Goal: Navigation & Orientation: Find specific page/section

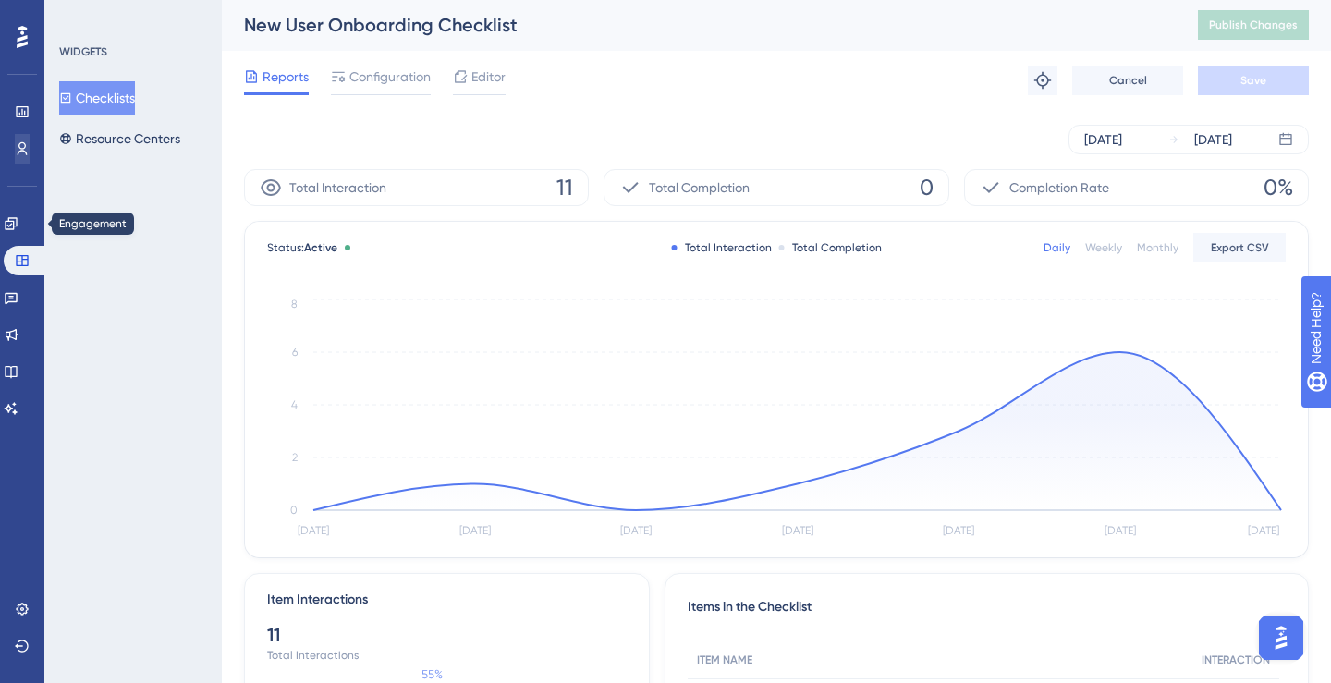
scroll to position [1, 0]
click at [18, 218] on icon at bounding box center [11, 223] width 15 height 15
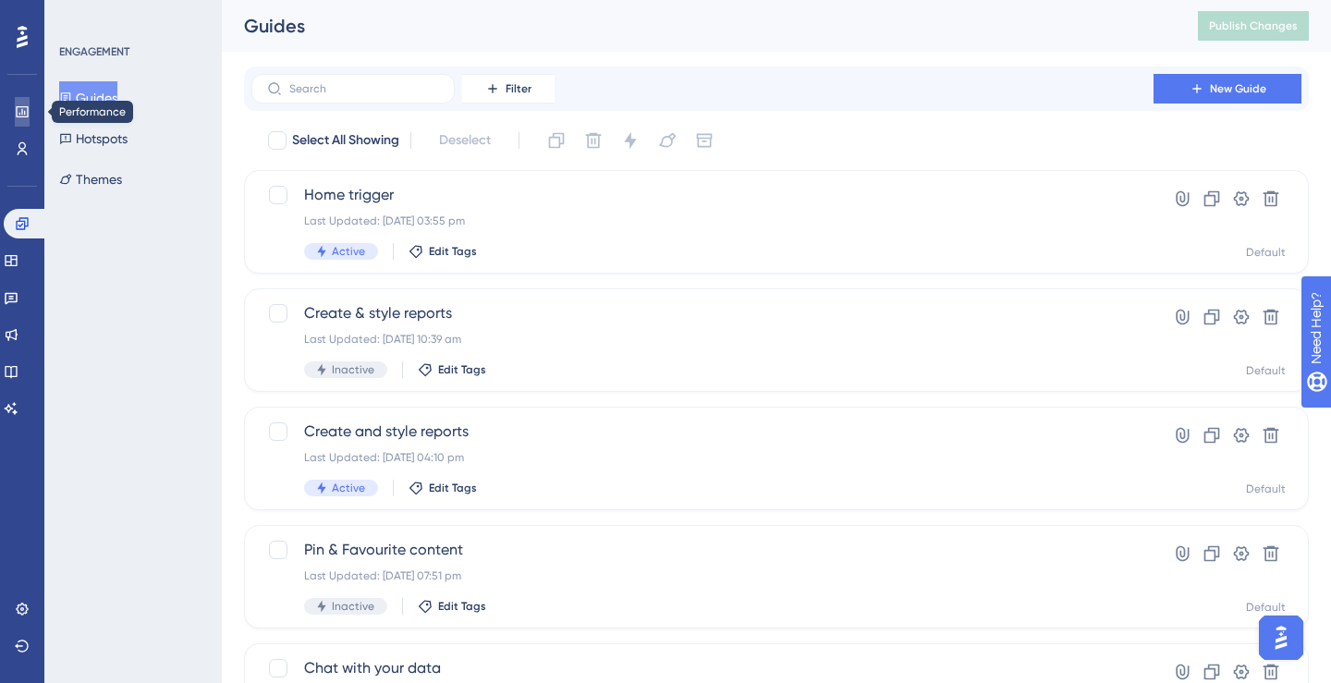
click at [30, 112] on link at bounding box center [22, 112] width 15 height 30
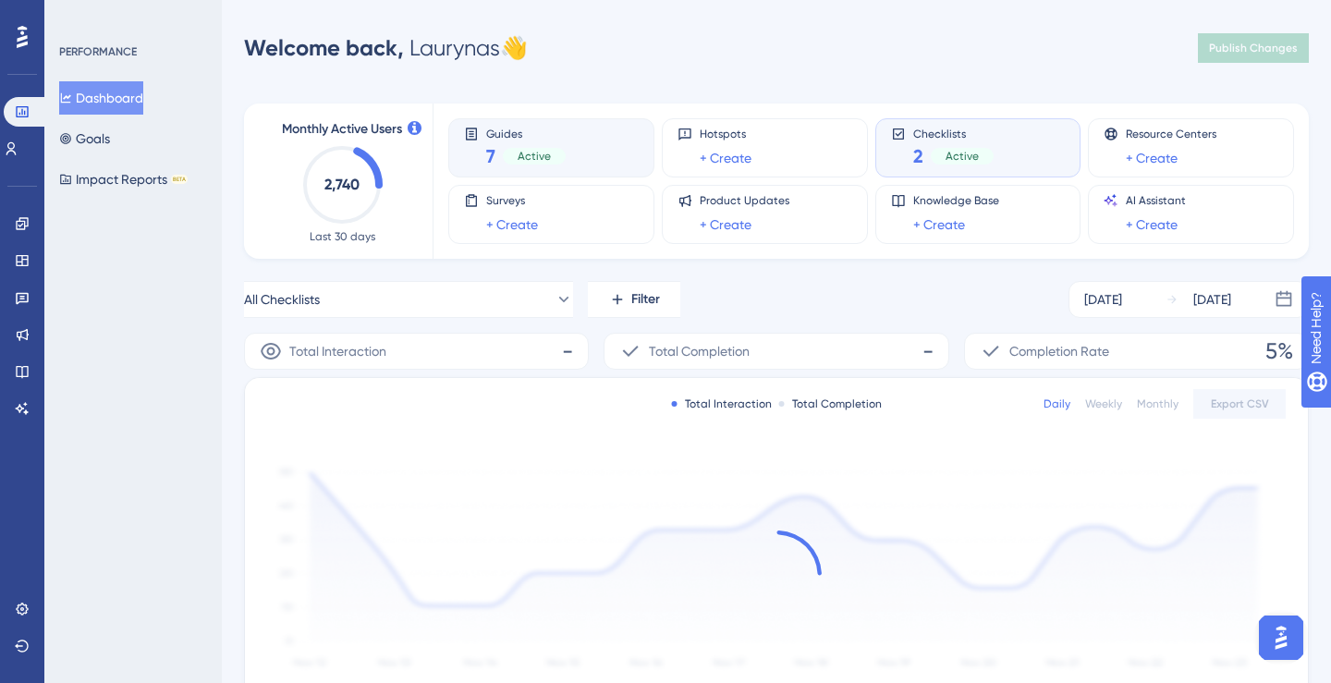
click at [564, 163] on div "Guides 7 Active" at bounding box center [551, 148] width 175 height 43
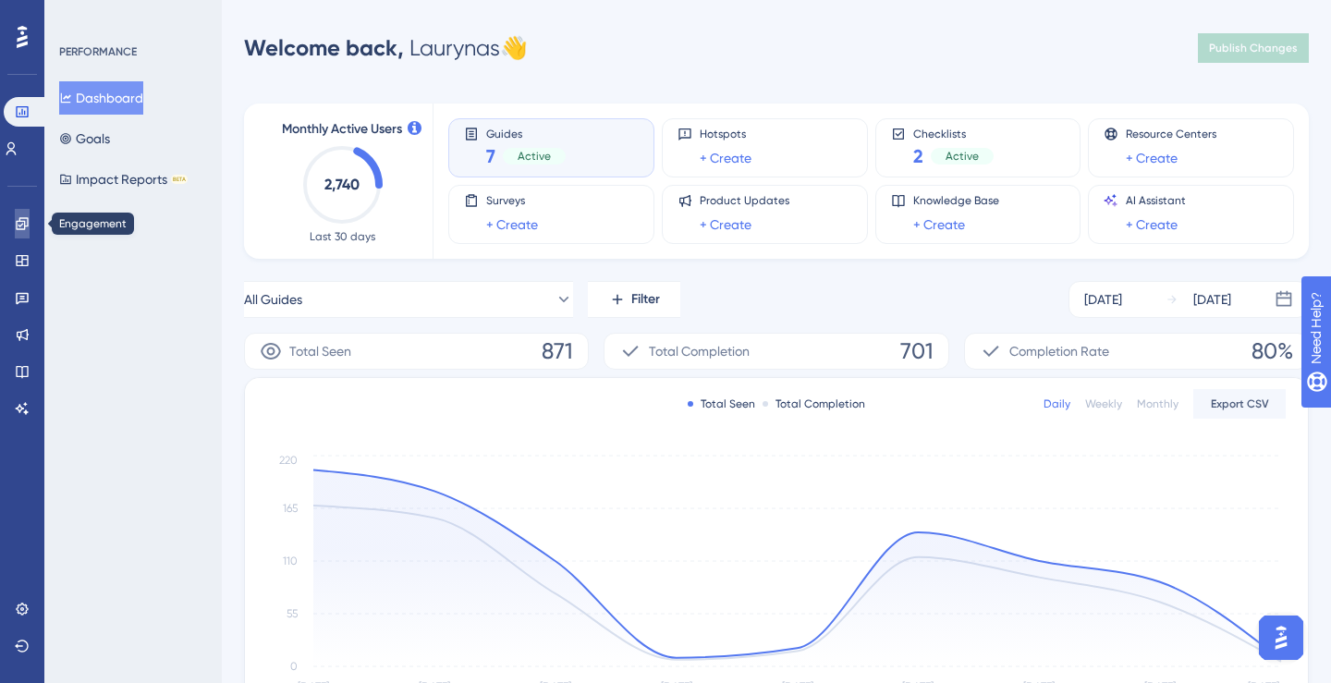
click at [30, 226] on link at bounding box center [22, 224] width 15 height 30
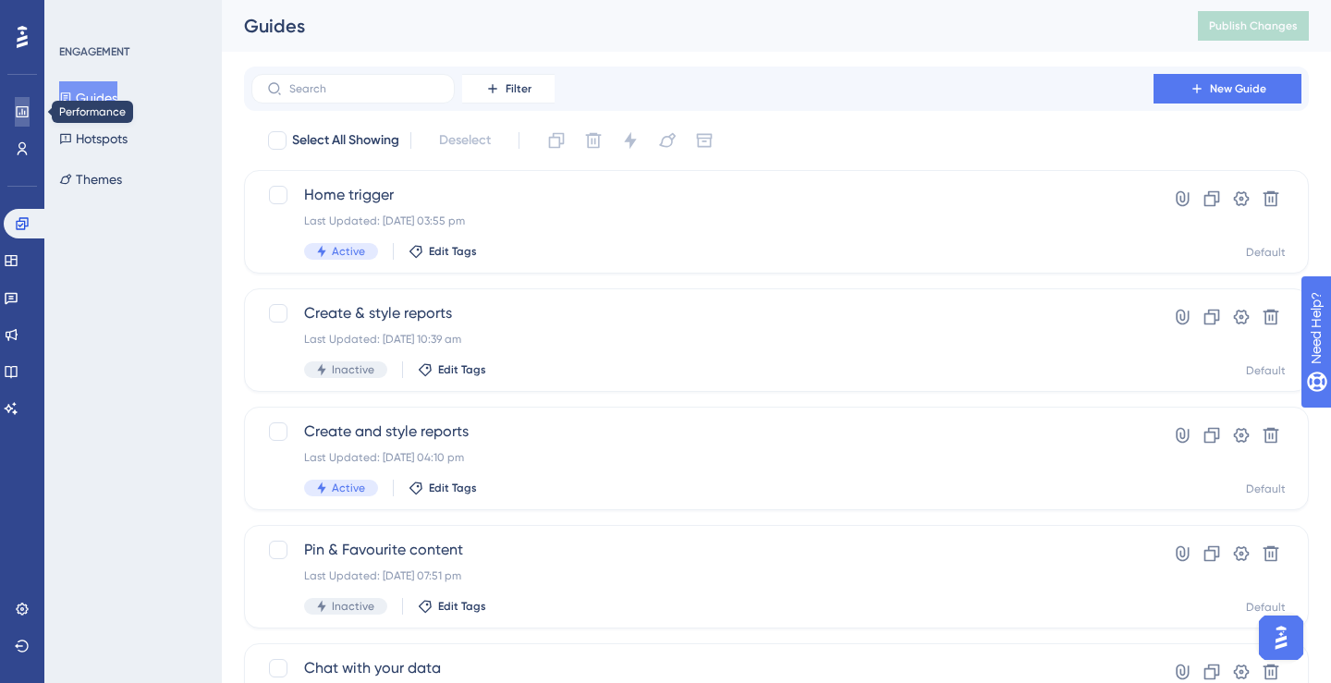
click at [30, 116] on link at bounding box center [22, 112] width 15 height 30
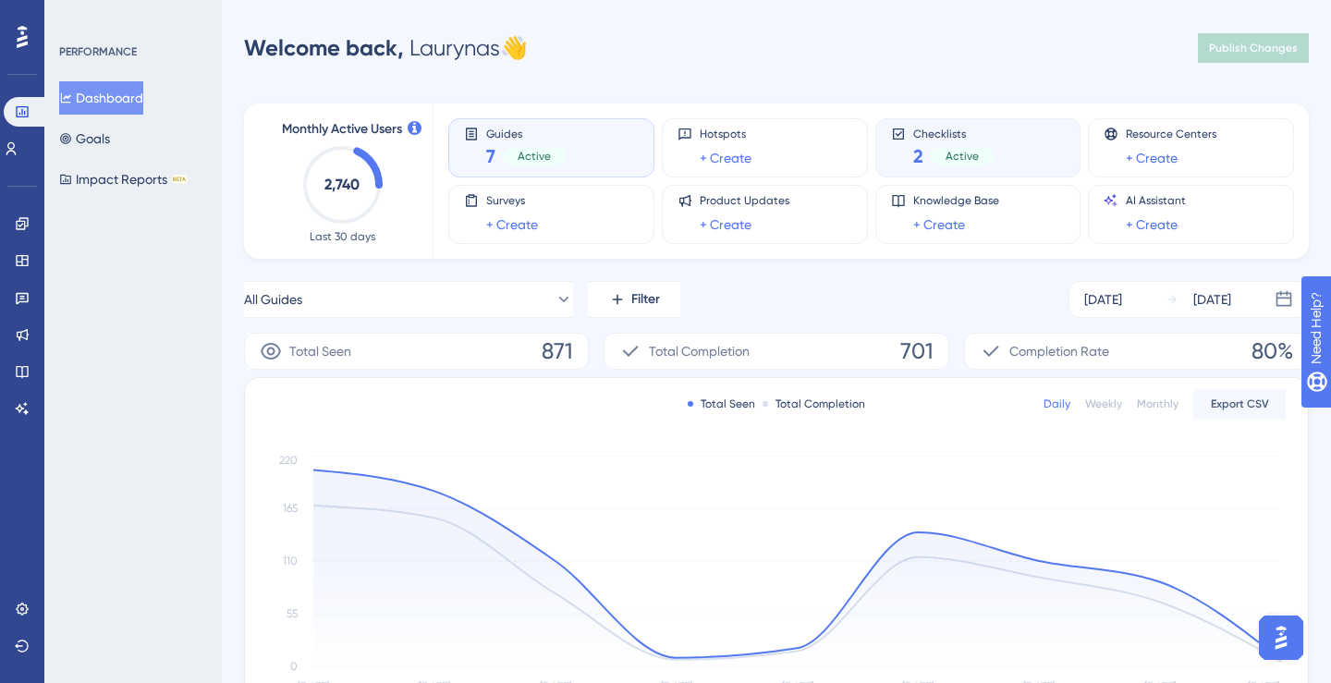
click at [937, 137] on span "Checklists" at bounding box center [953, 133] width 80 height 13
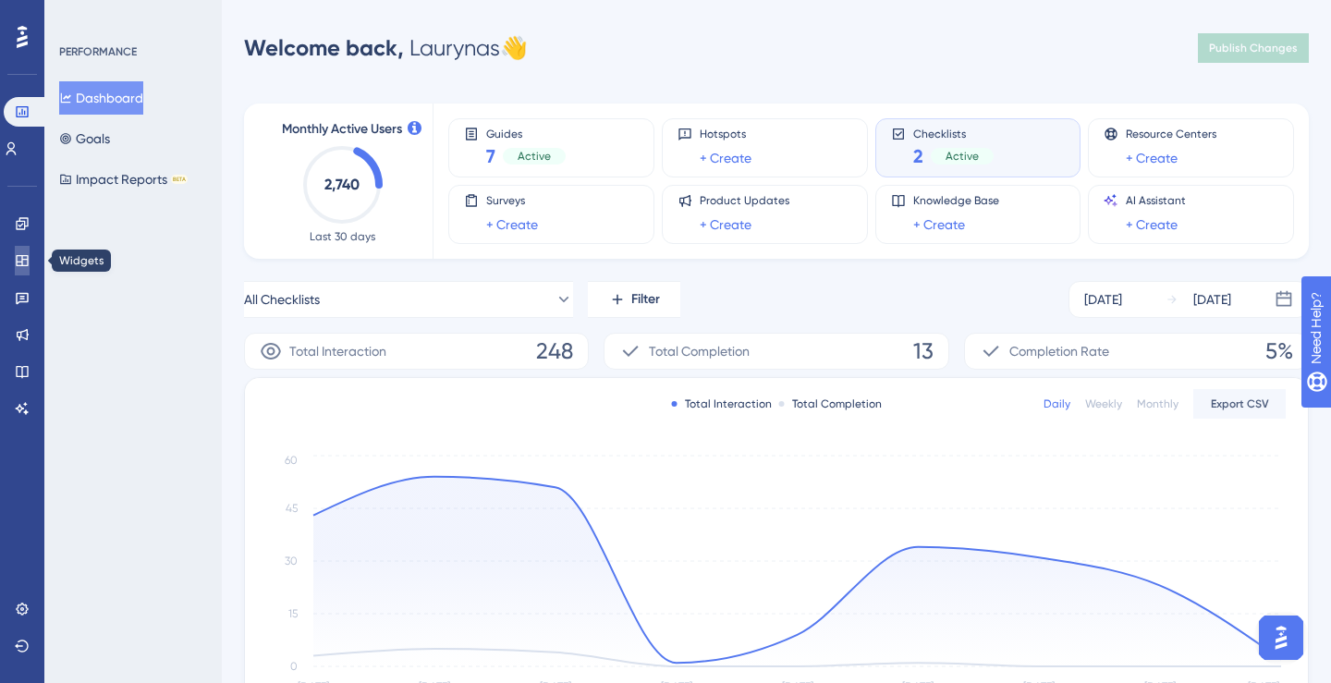
click at [23, 248] on link at bounding box center [22, 261] width 15 height 30
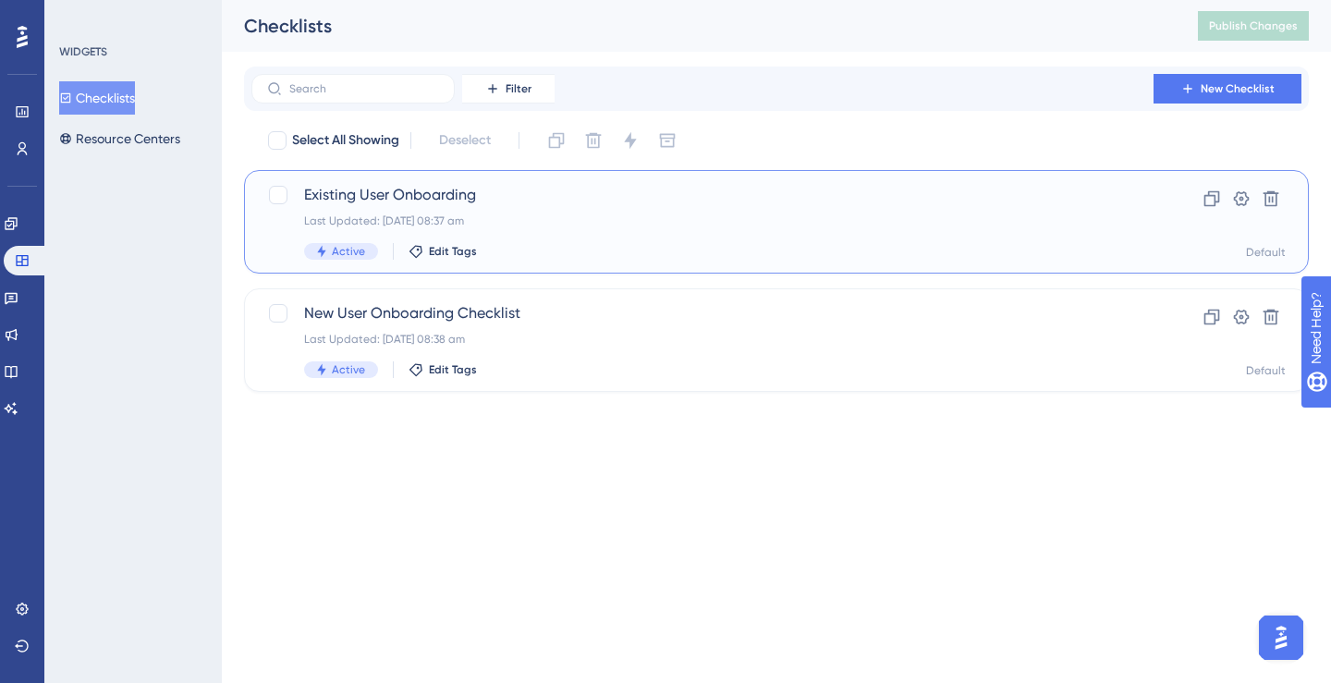
click at [401, 202] on span "Existing User Onboarding" at bounding box center [702, 195] width 797 height 22
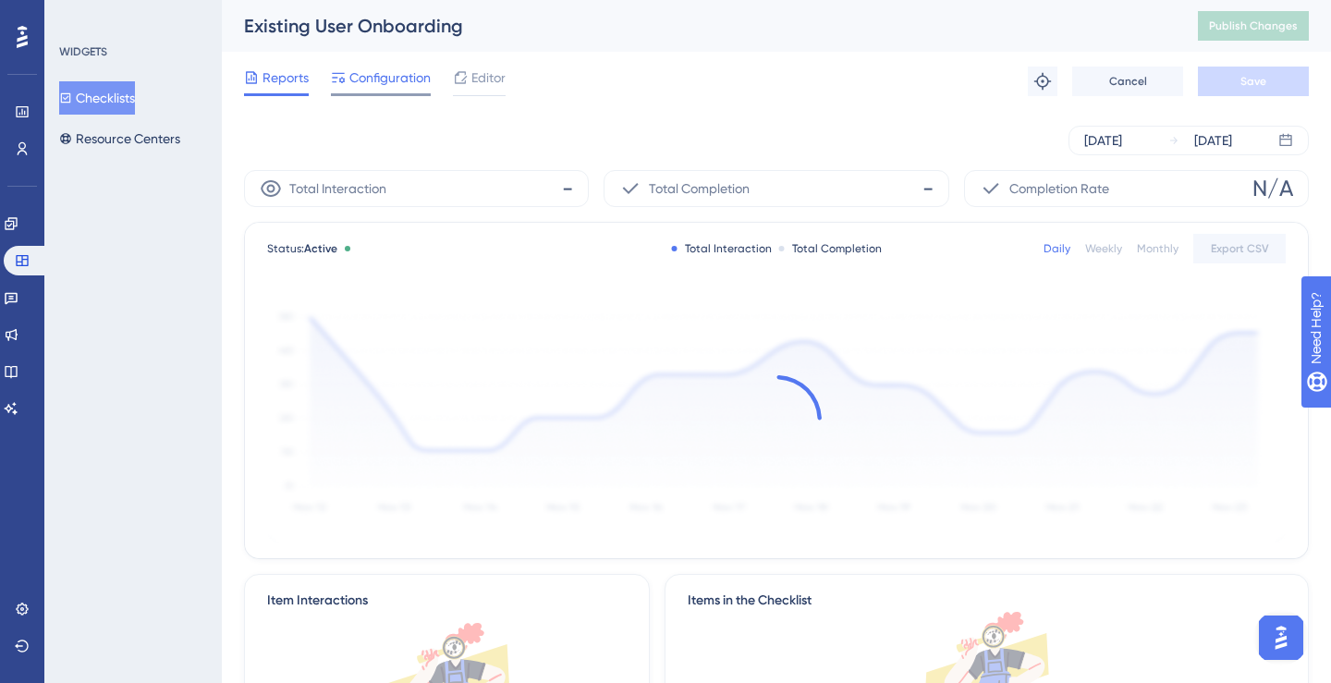
click at [395, 86] on span "Configuration" at bounding box center [389, 78] width 81 height 22
